Goal: Task Accomplishment & Management: Use online tool/utility

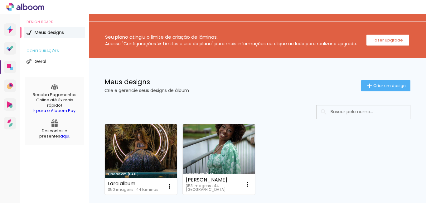
scroll to position [62, 0]
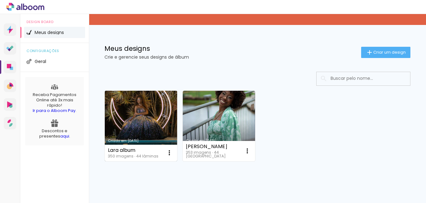
click at [136, 125] on link "Criado em [DATE]" at bounding box center [141, 126] width 72 height 71
